Goal: Find specific page/section: Find specific page/section

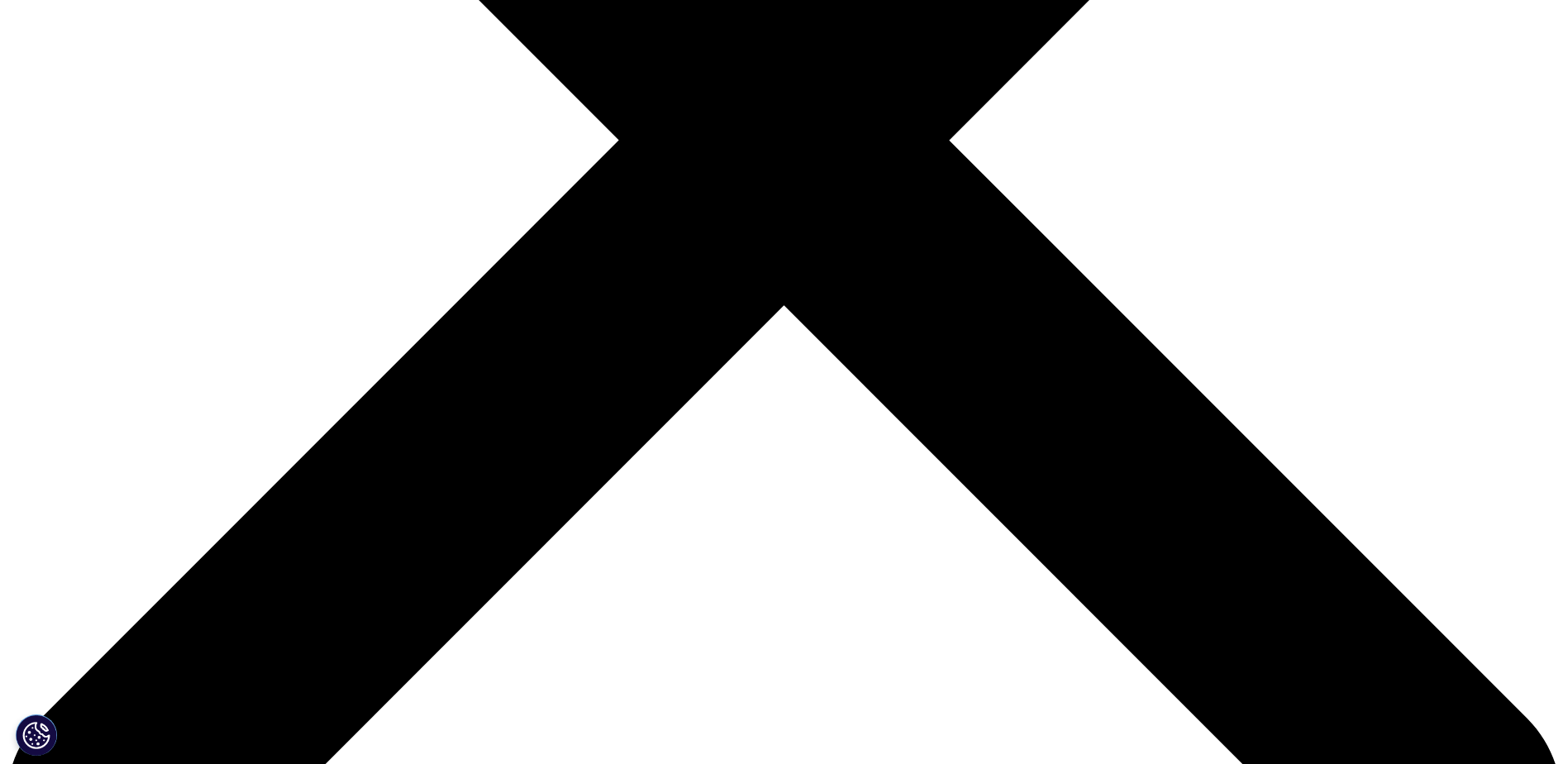
scroll to position [579, 0]
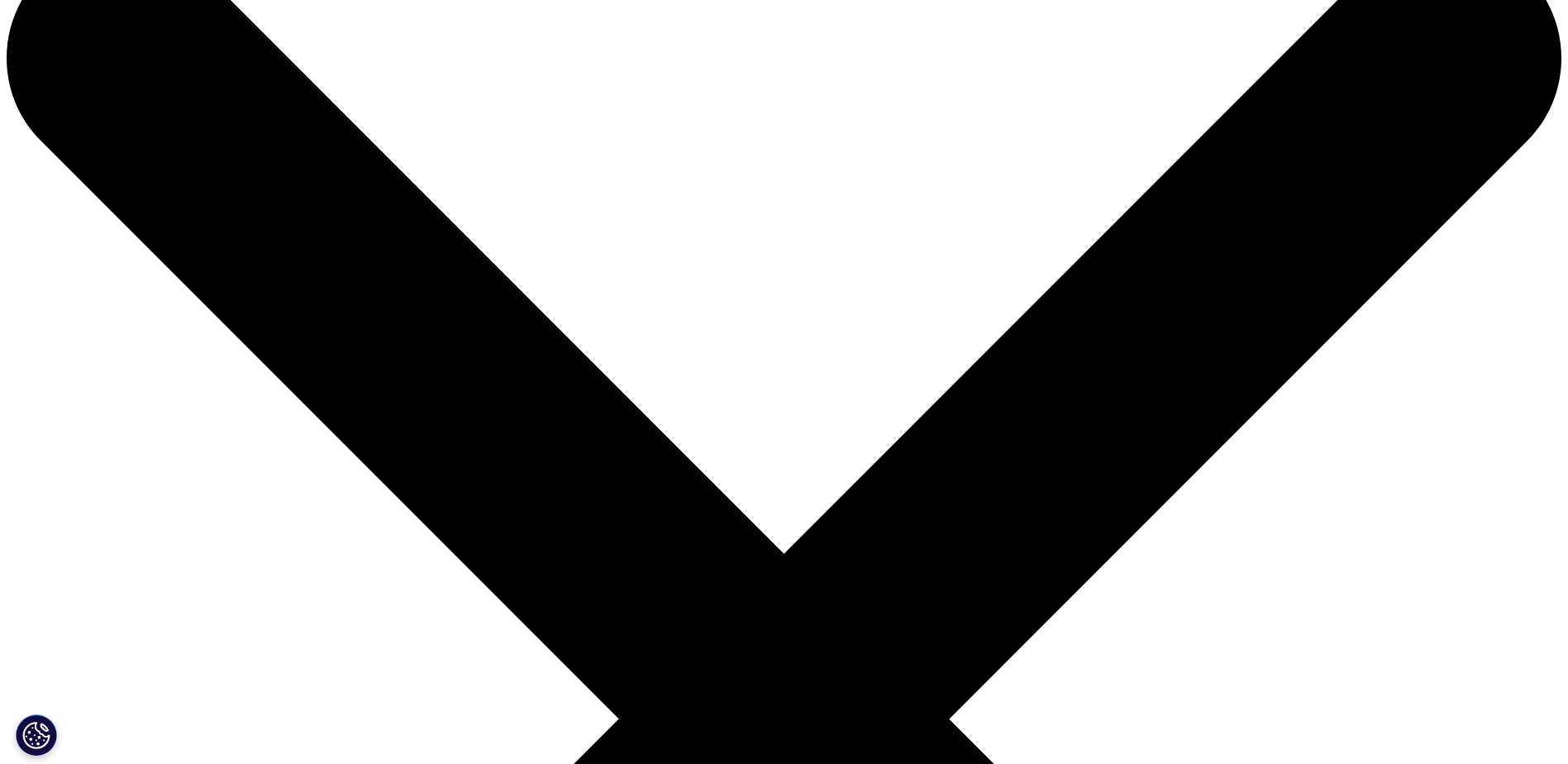
scroll to position [0, 0]
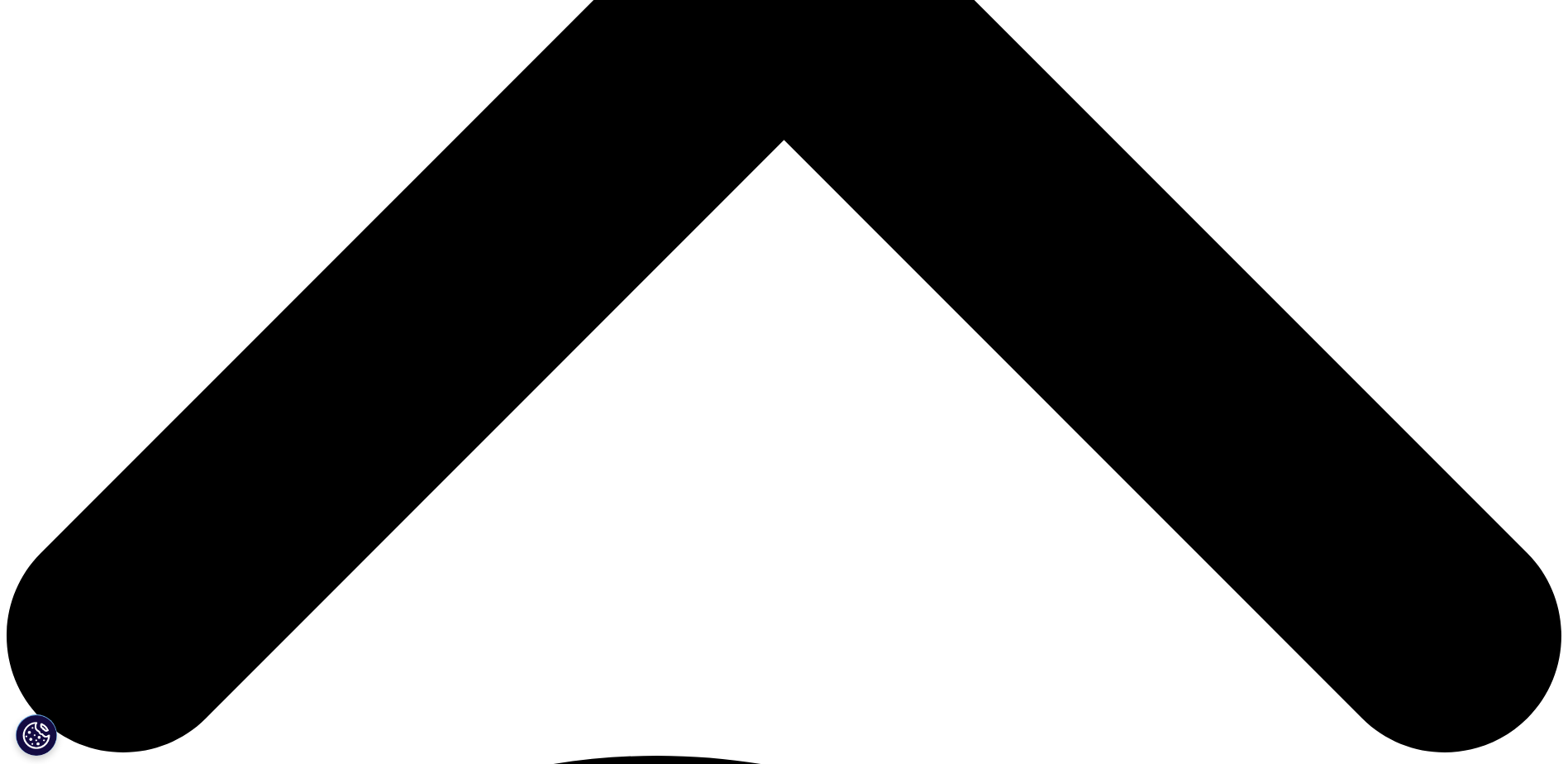
scroll to position [745, 0]
